Goal: Task Accomplishment & Management: Complete application form

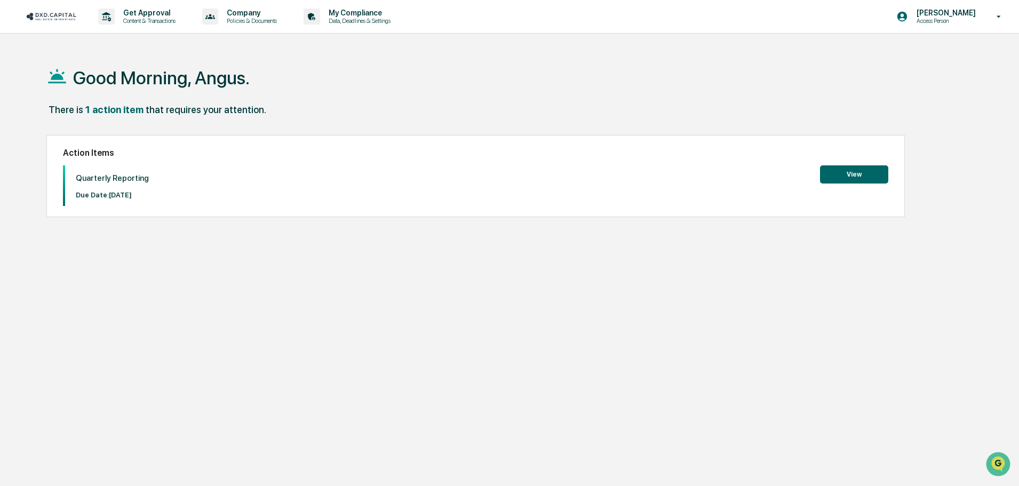
click at [861, 181] on button "View" at bounding box center [854, 174] width 68 height 18
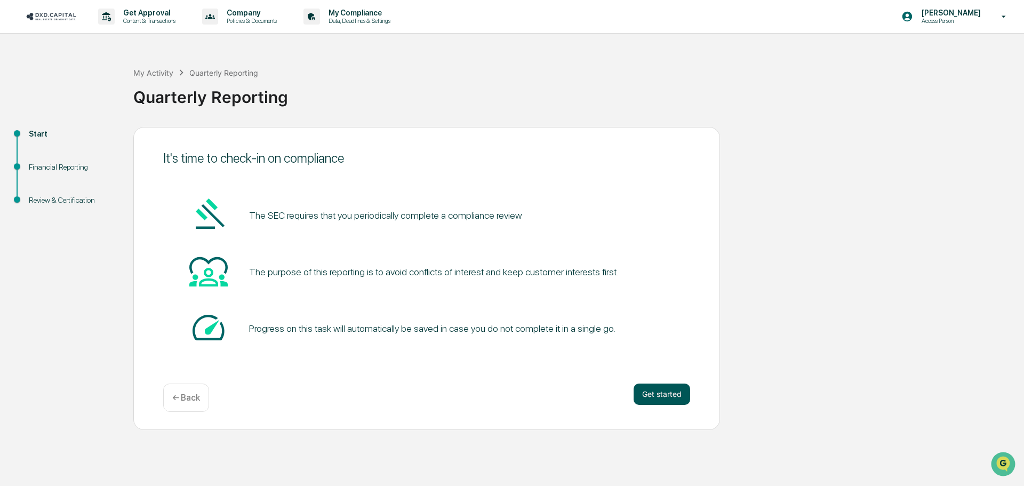
click at [657, 394] on button "Get started" at bounding box center [662, 394] width 57 height 21
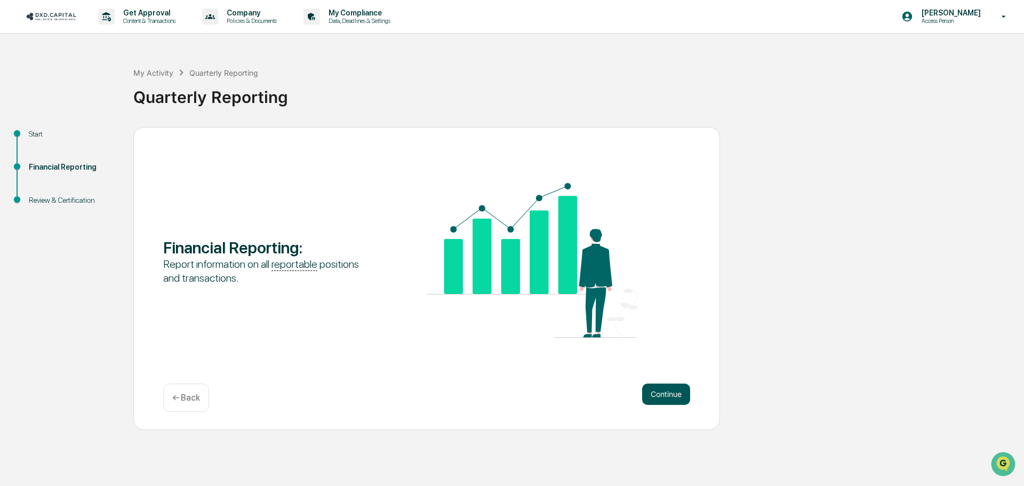
click at [662, 389] on button "Continue" at bounding box center [666, 394] width 48 height 21
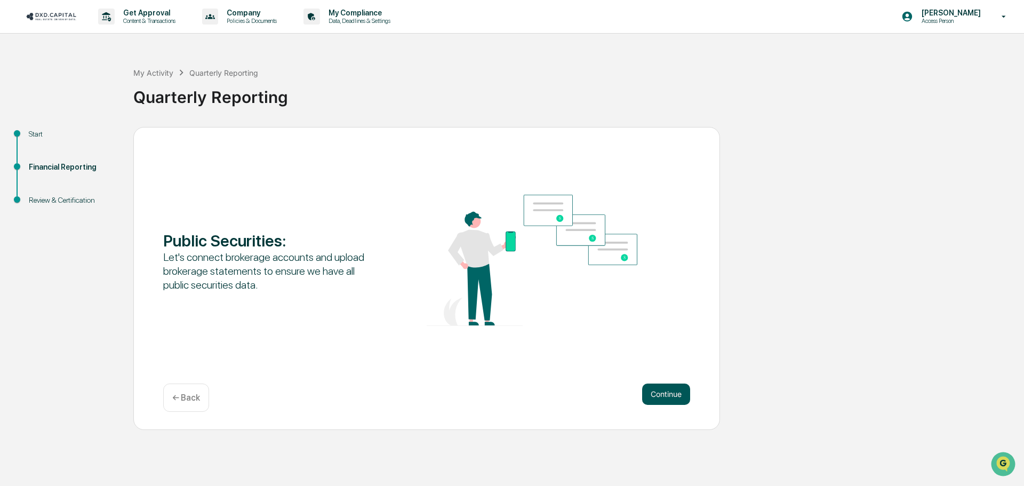
click at [663, 390] on button "Continue" at bounding box center [666, 394] width 48 height 21
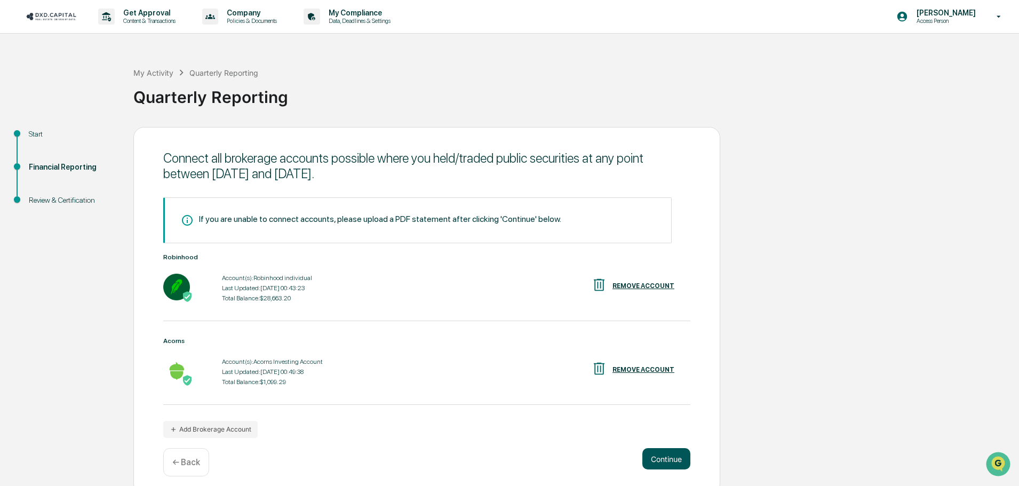
click at [664, 456] on button "Continue" at bounding box center [666, 458] width 48 height 21
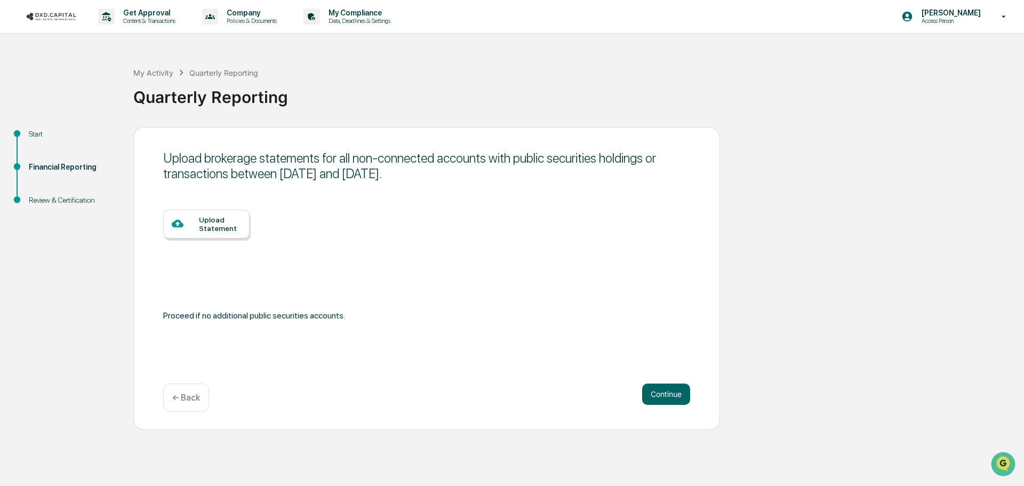
click at [666, 379] on div "Upload brokerage statements for all non-connected accounts with public securiti…" at bounding box center [426, 278] width 587 height 303
click at [658, 405] on div "Continue ← Back" at bounding box center [426, 398] width 527 height 28
click at [661, 396] on button "Continue" at bounding box center [666, 394] width 48 height 21
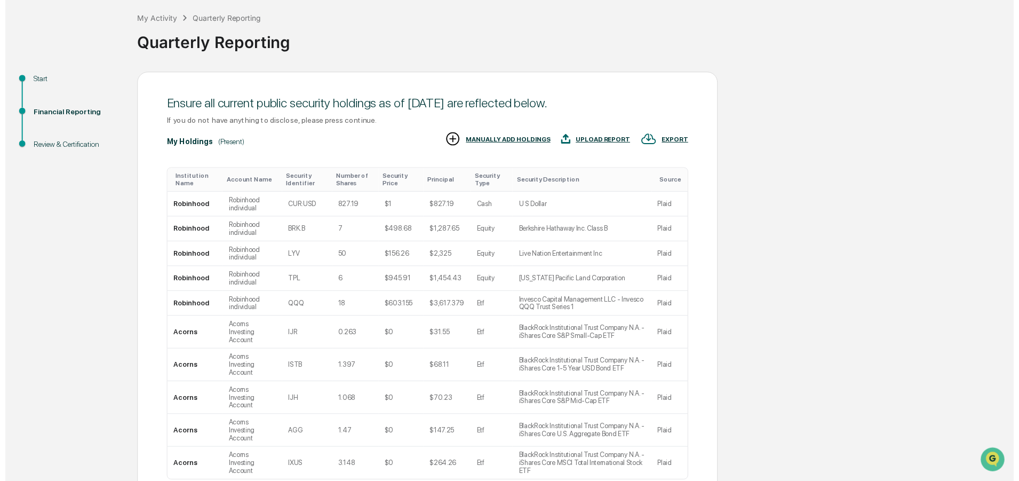
scroll to position [106, 0]
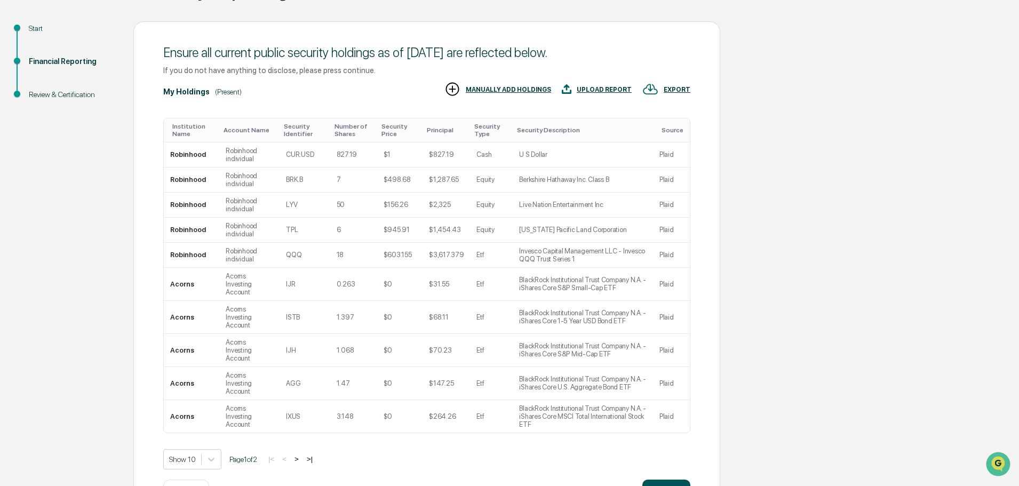
click at [657, 480] on button "Continue" at bounding box center [666, 490] width 48 height 21
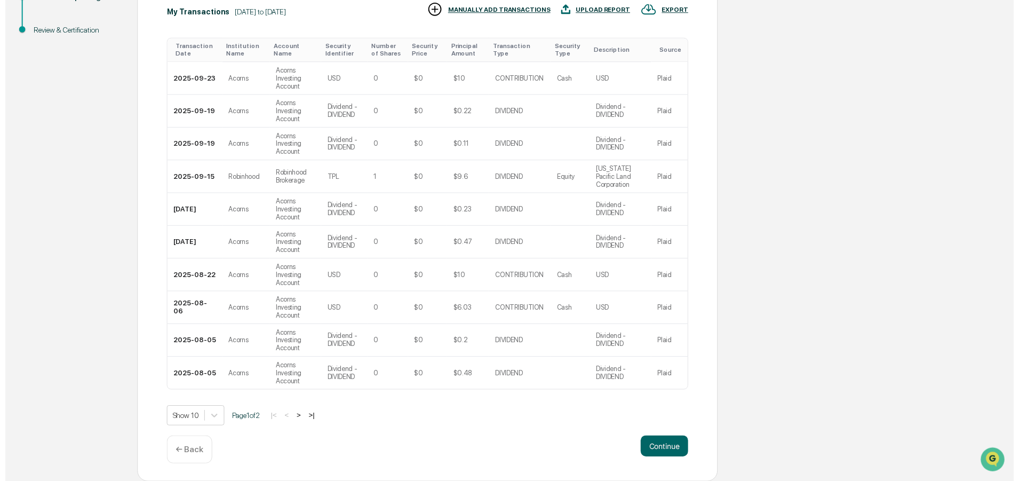
scroll to position [178, 0]
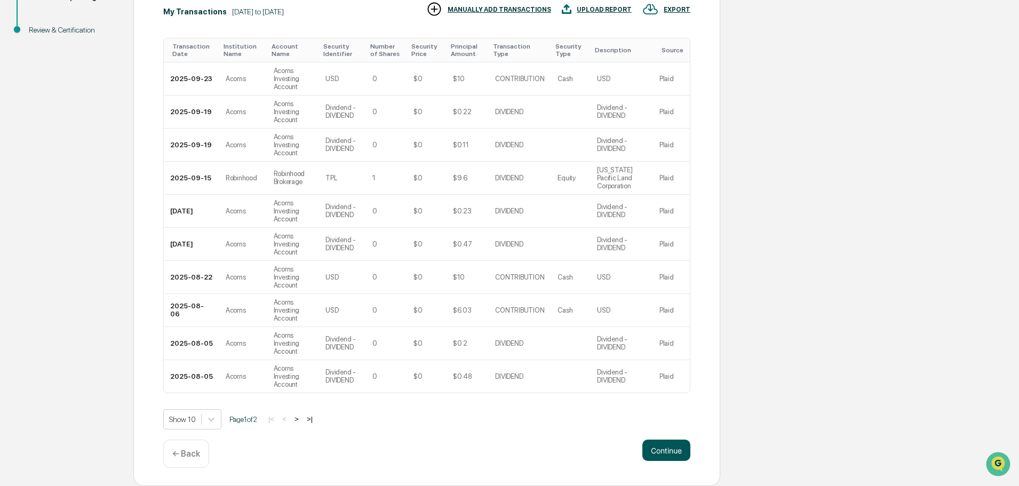
click at [663, 454] on button "Continue" at bounding box center [666, 450] width 48 height 21
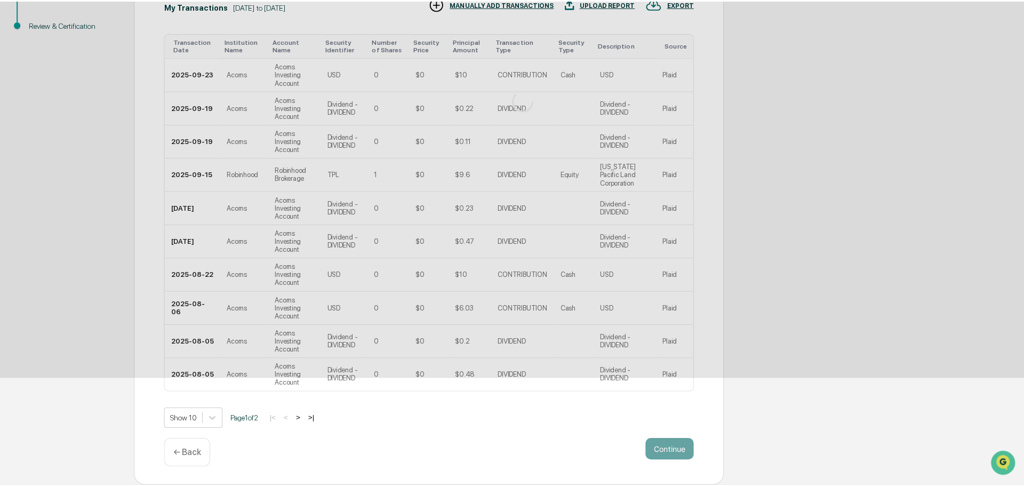
scroll to position [0, 0]
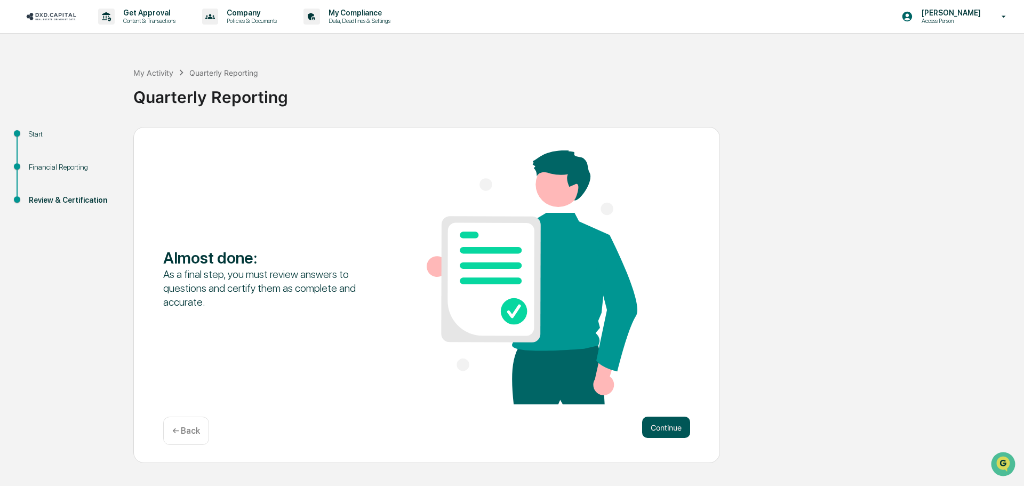
click at [664, 423] on button "Continue" at bounding box center [666, 427] width 48 height 21
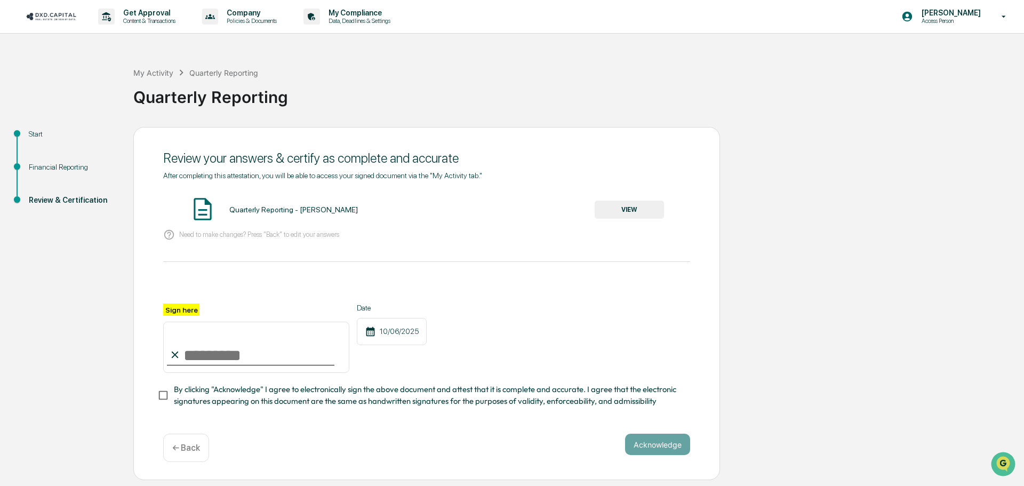
click at [641, 212] on button "VIEW" at bounding box center [629, 210] width 69 height 18
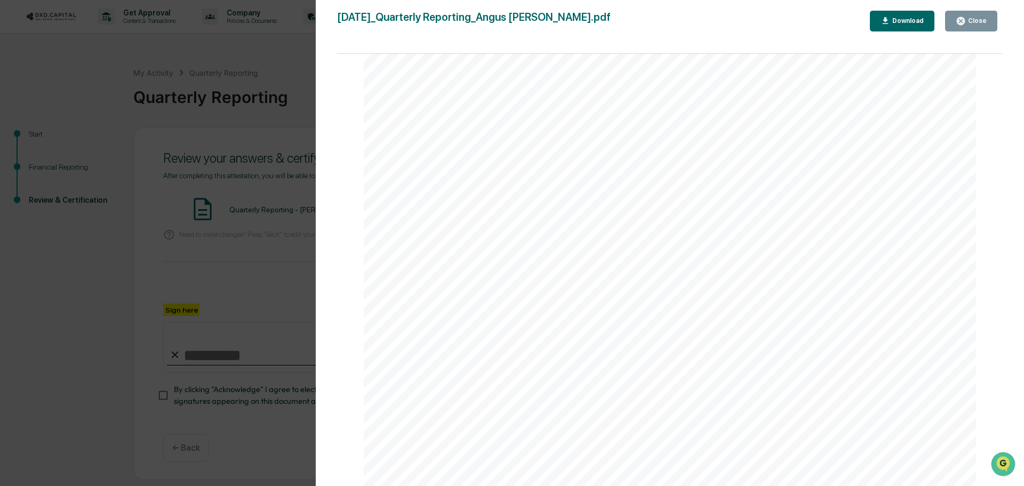
scroll to position [3161, 0]
click at [980, 22] on div "Close" at bounding box center [976, 20] width 21 height 7
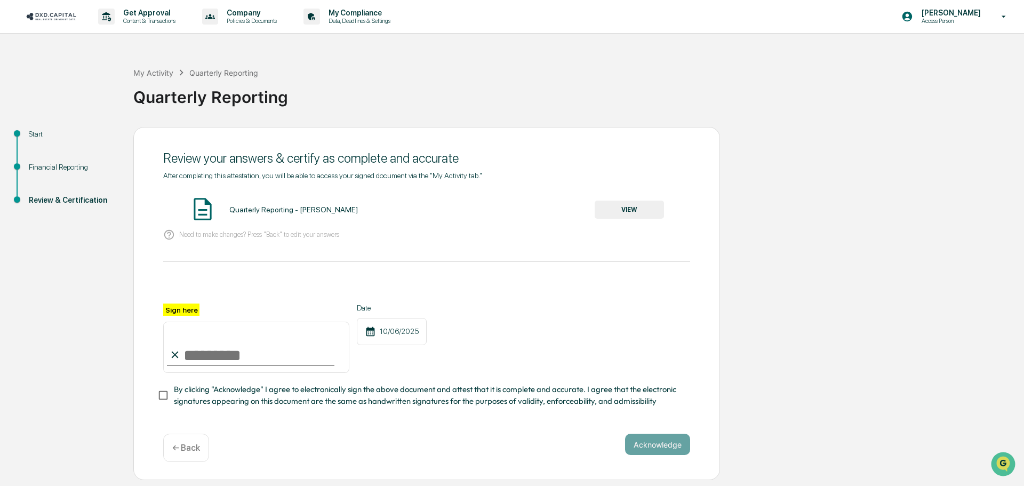
click at [225, 353] on input "Sign here" at bounding box center [256, 347] width 186 height 51
type input "**********"
click at [656, 450] on button "Acknowledge" at bounding box center [657, 444] width 65 height 21
